Goal: Transaction & Acquisition: Purchase product/service

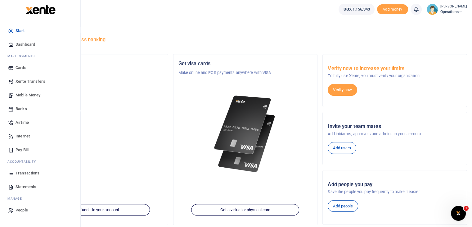
click at [21, 95] on span "Mobile Money" at bounding box center [28, 95] width 25 height 6
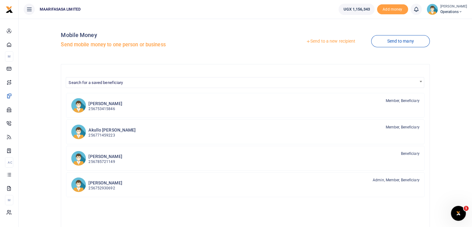
click at [332, 42] on link "Send to a new recipient" at bounding box center [330, 41] width 81 height 11
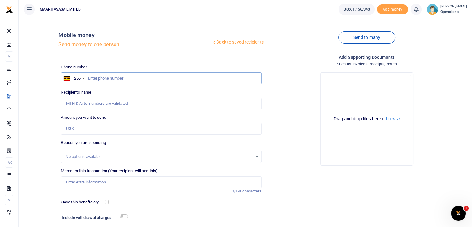
click at [120, 78] on input "text" at bounding box center [161, 78] width 201 height 12
type input "769505202"
type input "[PERSON_NAME]"
type input "769505202"
click at [84, 130] on input "Amount you want to send" at bounding box center [161, 129] width 201 height 12
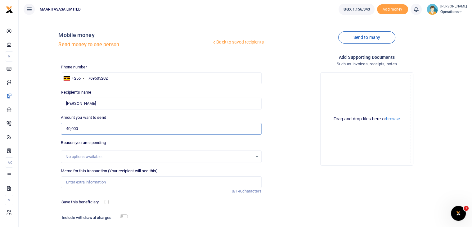
click at [72, 127] on input "40,000" at bounding box center [161, 129] width 201 height 12
click at [81, 129] on input "40,000" at bounding box center [161, 129] width 201 height 12
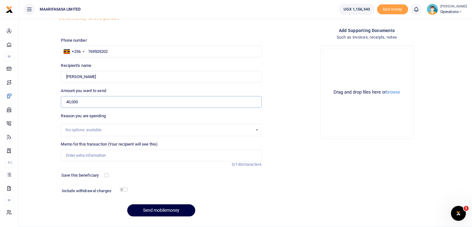
scroll to position [27, 0]
type input "40,000"
click at [94, 157] on input "Memo for this transaction (Your recipient will see this)" at bounding box center [161, 155] width 201 height 12
type input "T"
click at [81, 100] on input "40,000" at bounding box center [161, 102] width 201 height 12
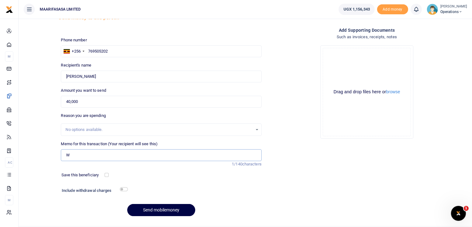
click at [80, 158] on input "W" at bounding box center [161, 155] width 201 height 12
type input "W"
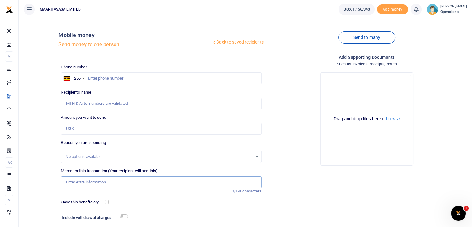
click at [96, 183] on input "Memo for this transaction (Your recipient will see this)" at bounding box center [161, 182] width 201 height 12
type input "w"
type input "pe"
click at [90, 127] on input "Amount you want to send" at bounding box center [161, 129] width 201 height 12
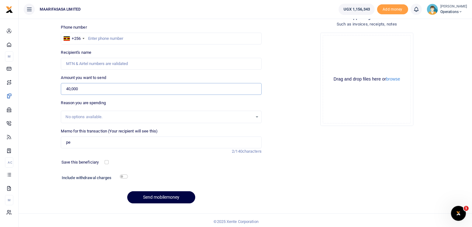
scroll to position [42, 0]
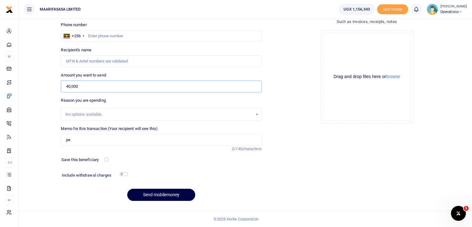
type input "40,000"
click at [126, 173] on input "checkbox" at bounding box center [124, 174] width 8 height 4
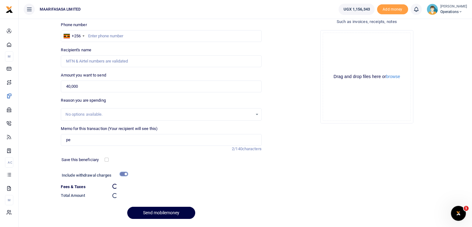
checkbox input "false"
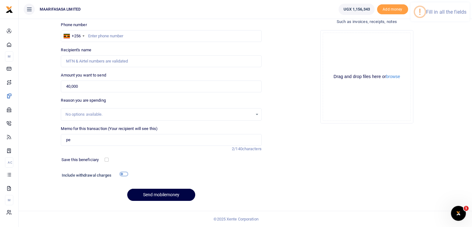
scroll to position [0, 0]
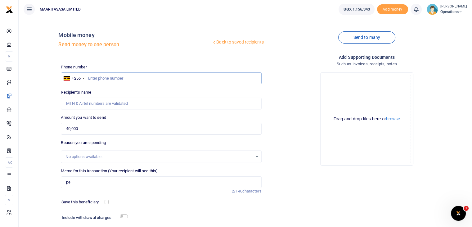
click at [93, 78] on input "text" at bounding box center [161, 78] width 201 height 12
type input "785867052"
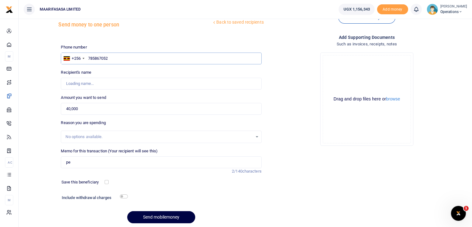
scroll to position [20, 0]
type input "Aloka Andrew"
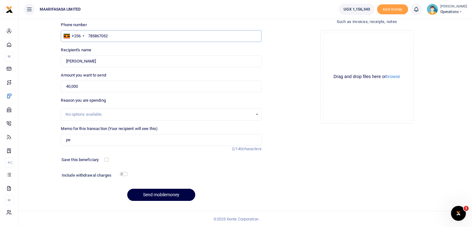
type input "785867052"
click at [123, 174] on input "checkbox" at bounding box center [124, 174] width 8 height 4
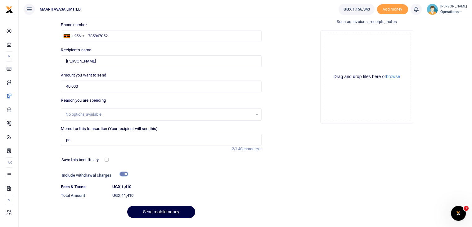
click at [123, 174] on input "checkbox" at bounding box center [124, 174] width 8 height 4
checkbox input "false"
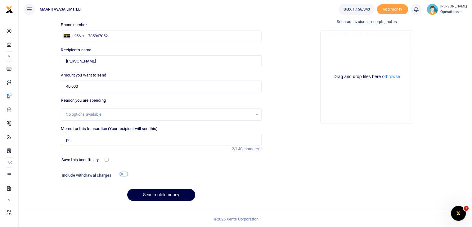
scroll to position [0, 0]
